Goal: Task Accomplishment & Management: Manage account settings

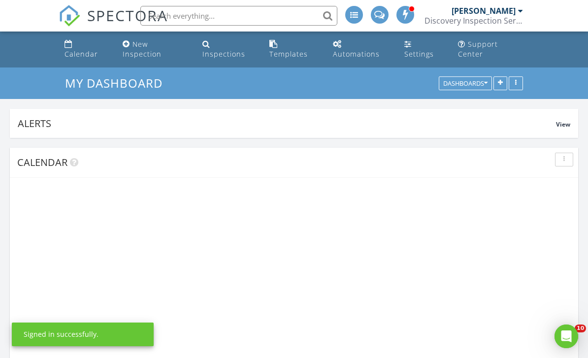
scroll to position [236, 568]
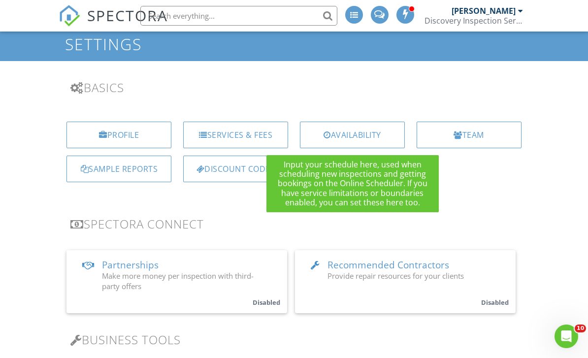
click at [362, 139] on div "Availability" at bounding box center [352, 135] width 105 height 27
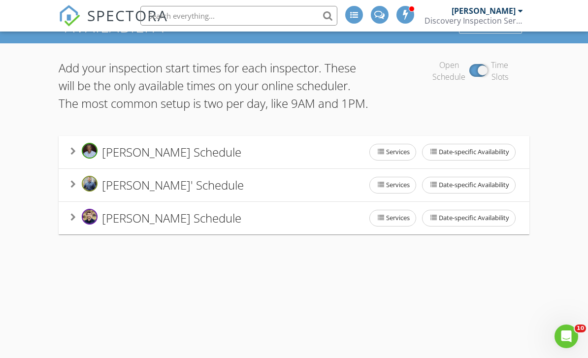
click at [525, 289] on div "Availability Service Areas Add your inspection start times for each inspector. …" at bounding box center [294, 189] width 588 height 358
click at [303, 227] on div "Dane Zipperian's Schedule Services Date-specific Availability" at bounding box center [293, 218] width 447 height 21
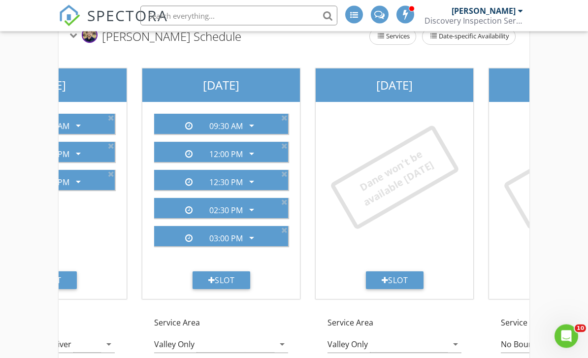
scroll to position [239, 0]
click at [403, 286] on div "Slot" at bounding box center [395, 280] width 58 height 18
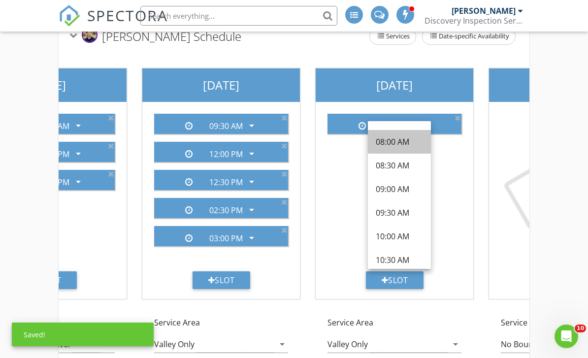
scroll to position [89, 0]
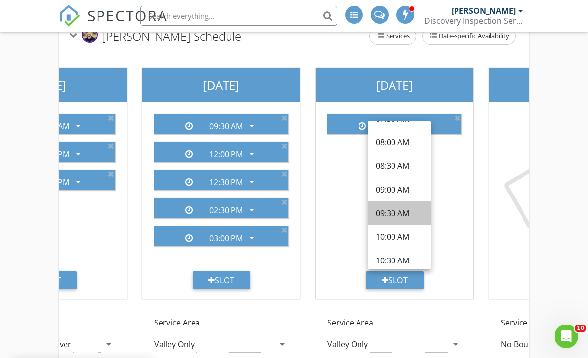
click at [397, 215] on div "09:30 AM" at bounding box center [399, 213] width 47 height 12
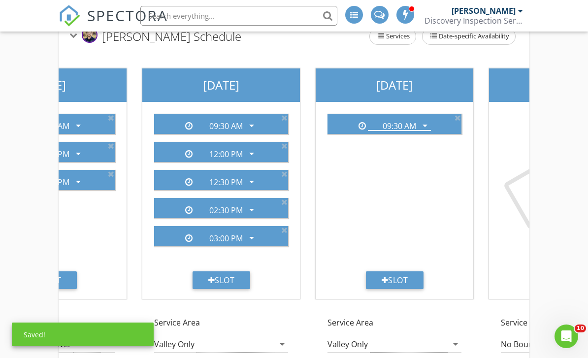
click at [409, 280] on div "Slot" at bounding box center [395, 280] width 58 height 18
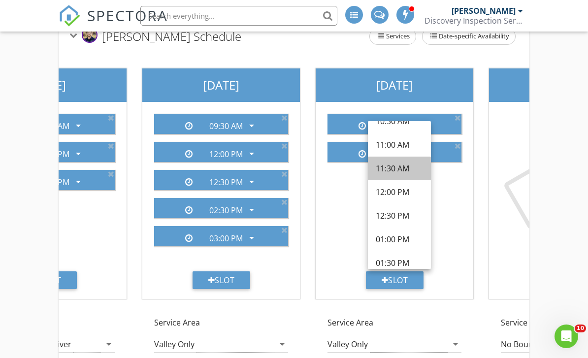
scroll to position [206, 0]
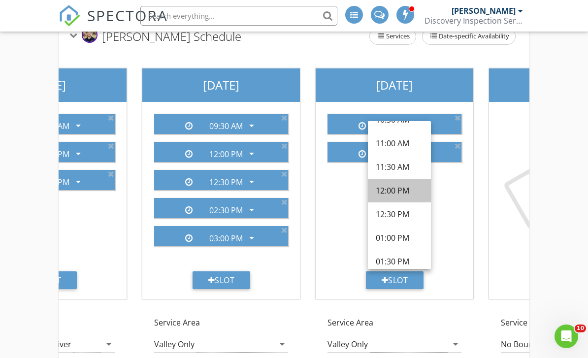
click at [399, 194] on div "12:00 PM" at bounding box center [399, 191] width 47 height 12
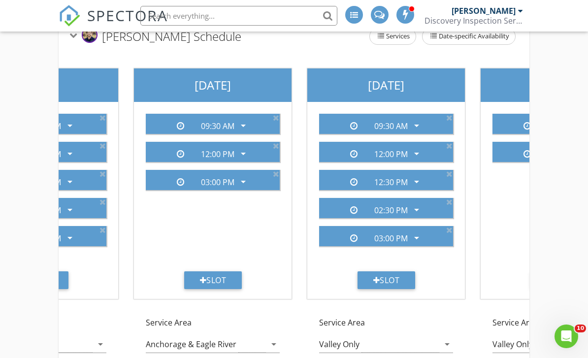
scroll to position [245, 0]
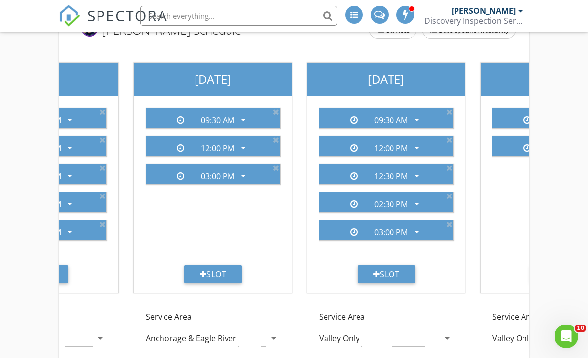
click at [224, 337] on div "Anchorage & Eagle River" at bounding box center [191, 338] width 91 height 9
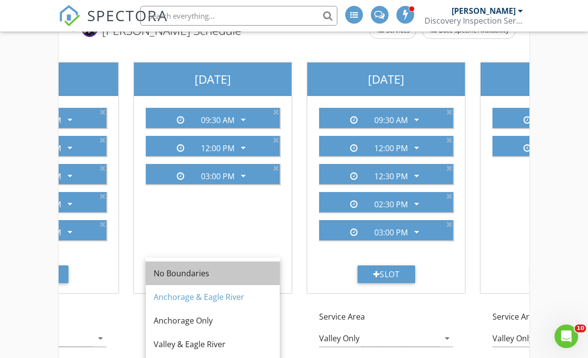
click at [222, 277] on div "No Boundaries" at bounding box center [213, 273] width 118 height 12
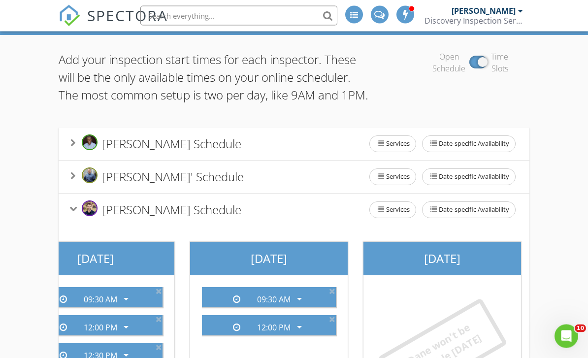
scroll to position [0, 0]
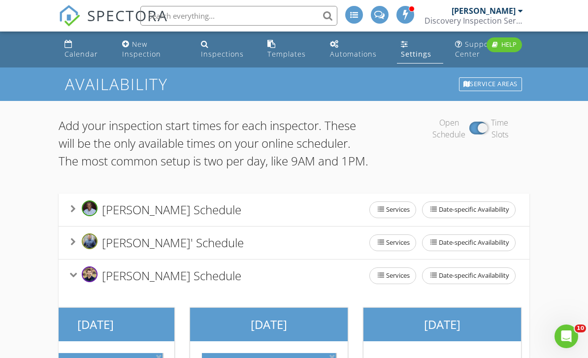
click at [81, 53] on div "Calendar" at bounding box center [81, 53] width 33 height 9
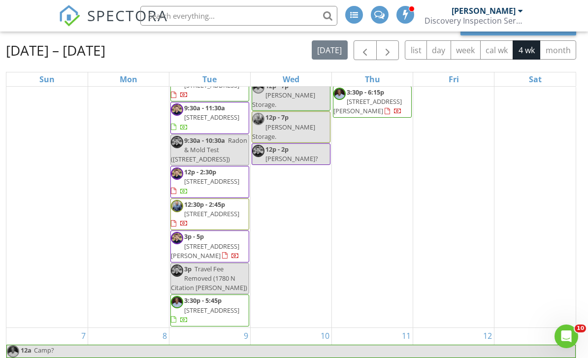
scroll to position [787, 0]
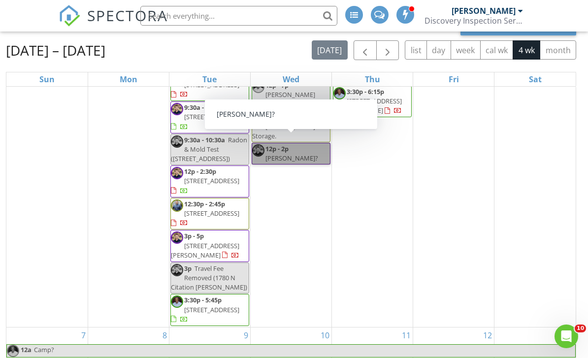
click at [288, 165] on link "12p - 2p Keith?" at bounding box center [291, 154] width 79 height 22
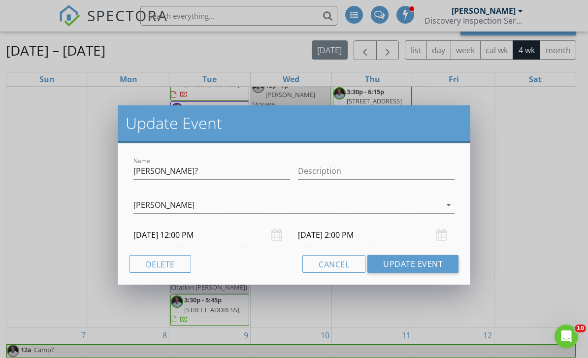
click at [171, 263] on button "Delete" at bounding box center [161, 264] width 62 height 18
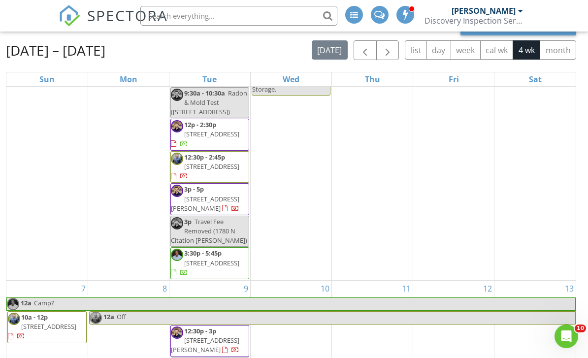
scroll to position [833, 0]
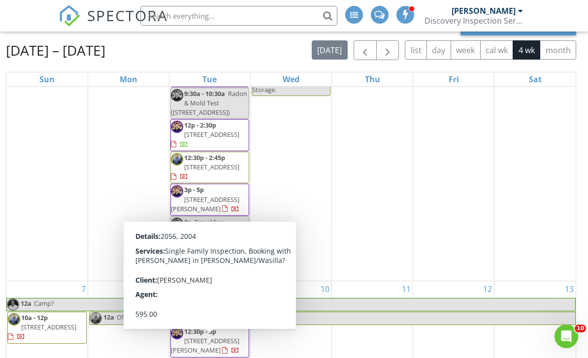
click at [204, 336] on span "12:30p - 3p" at bounding box center [200, 331] width 32 height 9
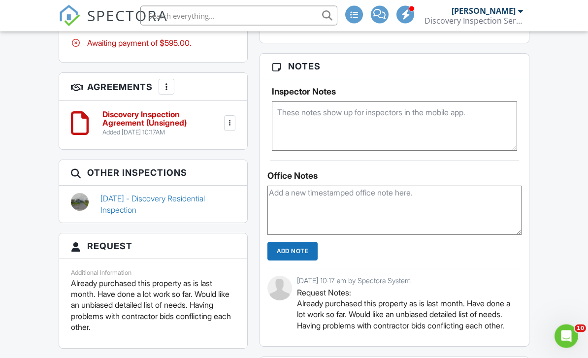
scroll to position [638, 0]
click at [126, 215] on link "06/24/2025 - Discovery Residential Inspection" at bounding box center [167, 204] width 135 height 22
